Goal: Task Accomplishment & Management: Complete application form

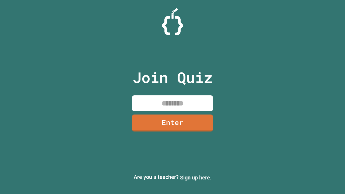
click at [196, 178] on link "Sign up here." at bounding box center [196, 178] width 32 height 6
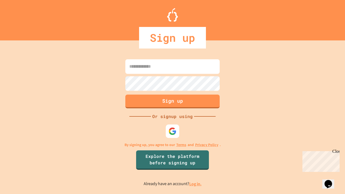
click at [196, 184] on link "Log in." at bounding box center [195, 184] width 12 height 6
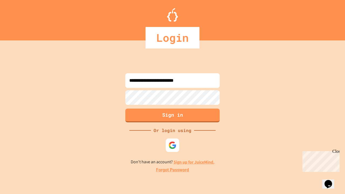
type input "**********"
